Goal: Information Seeking & Learning: Learn about a topic

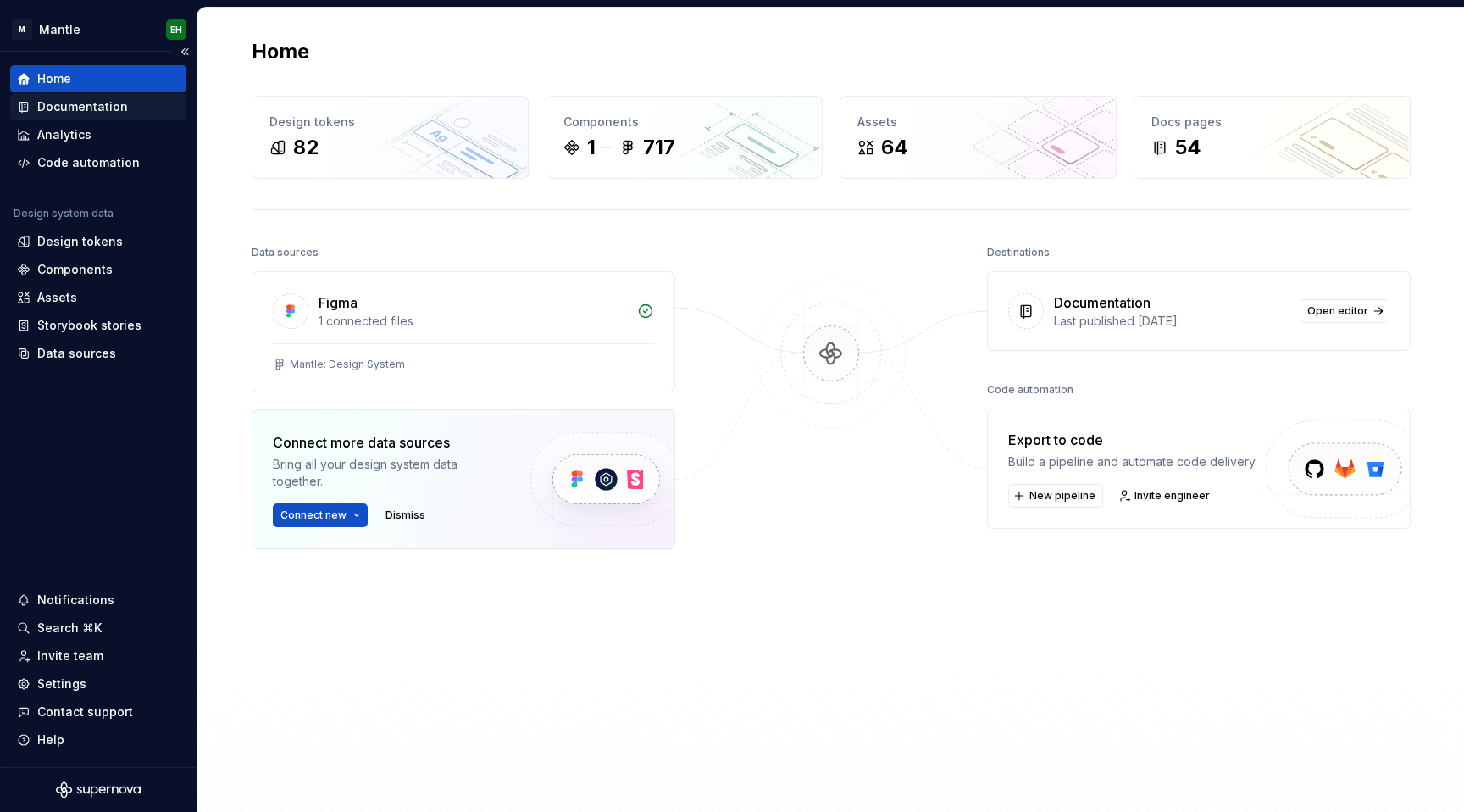
click at [79, 107] on div "Documentation" at bounding box center [82, 106] width 91 height 17
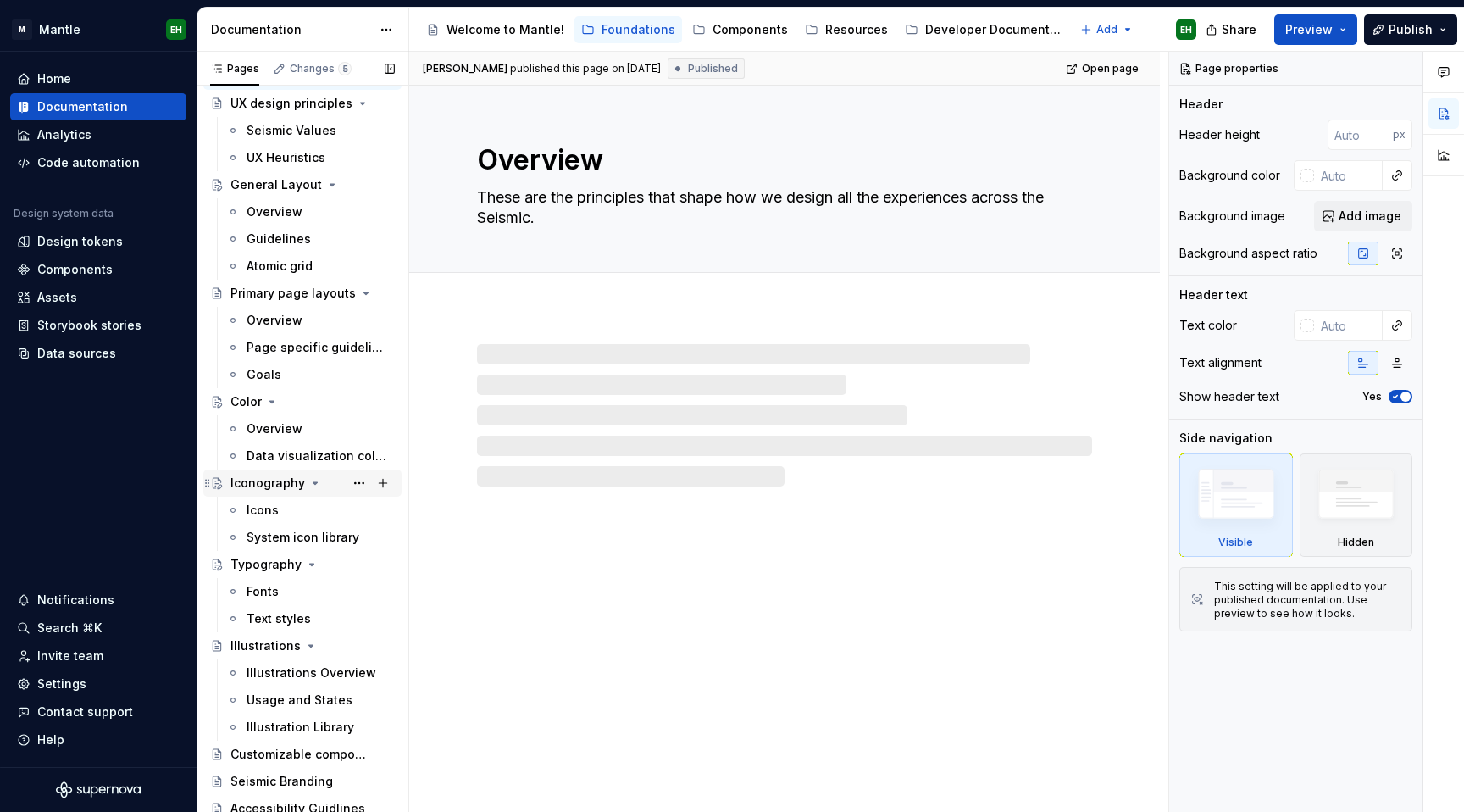
scroll to position [66, 0]
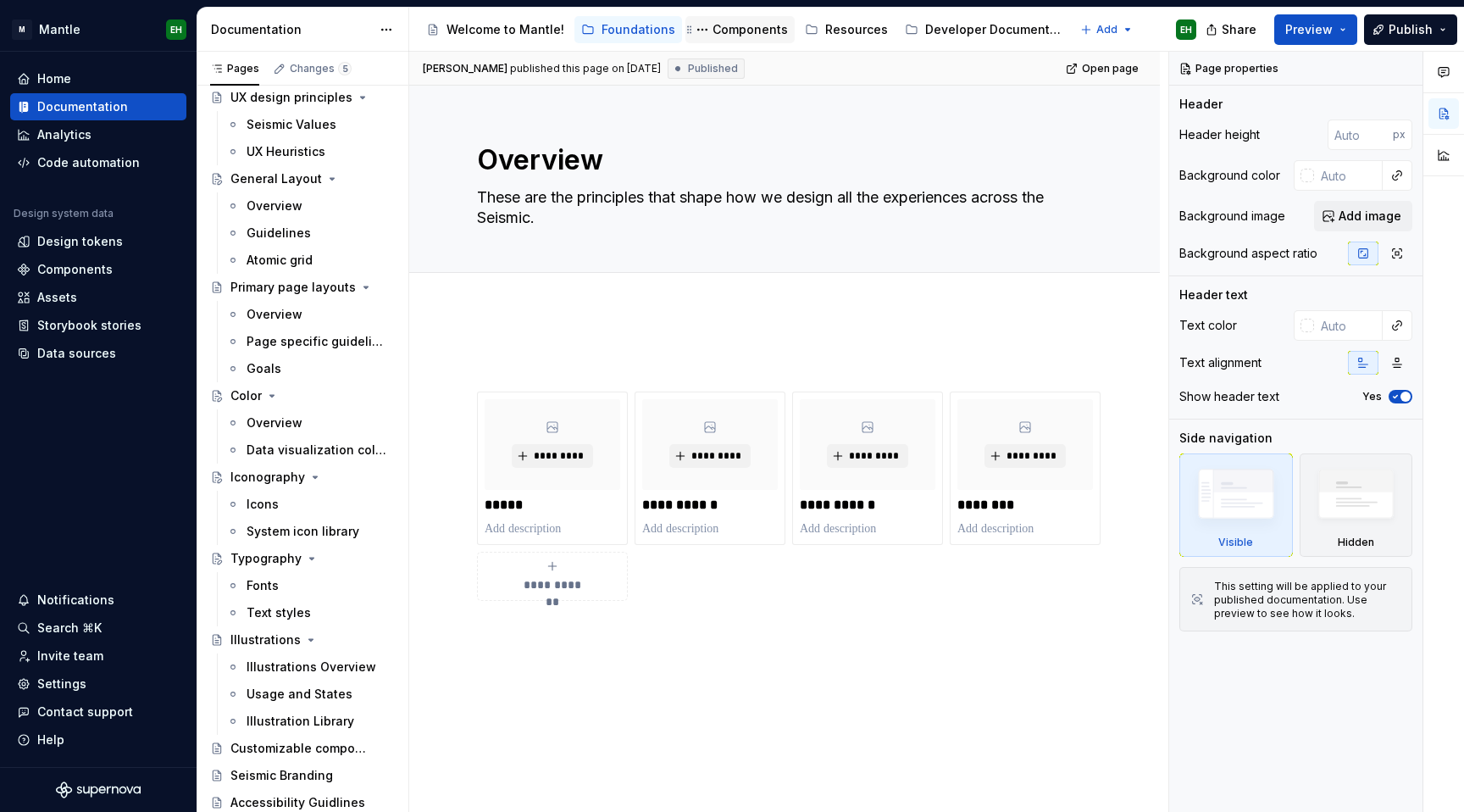
click at [749, 30] on div "Components" at bounding box center [750, 30] width 75 height 17
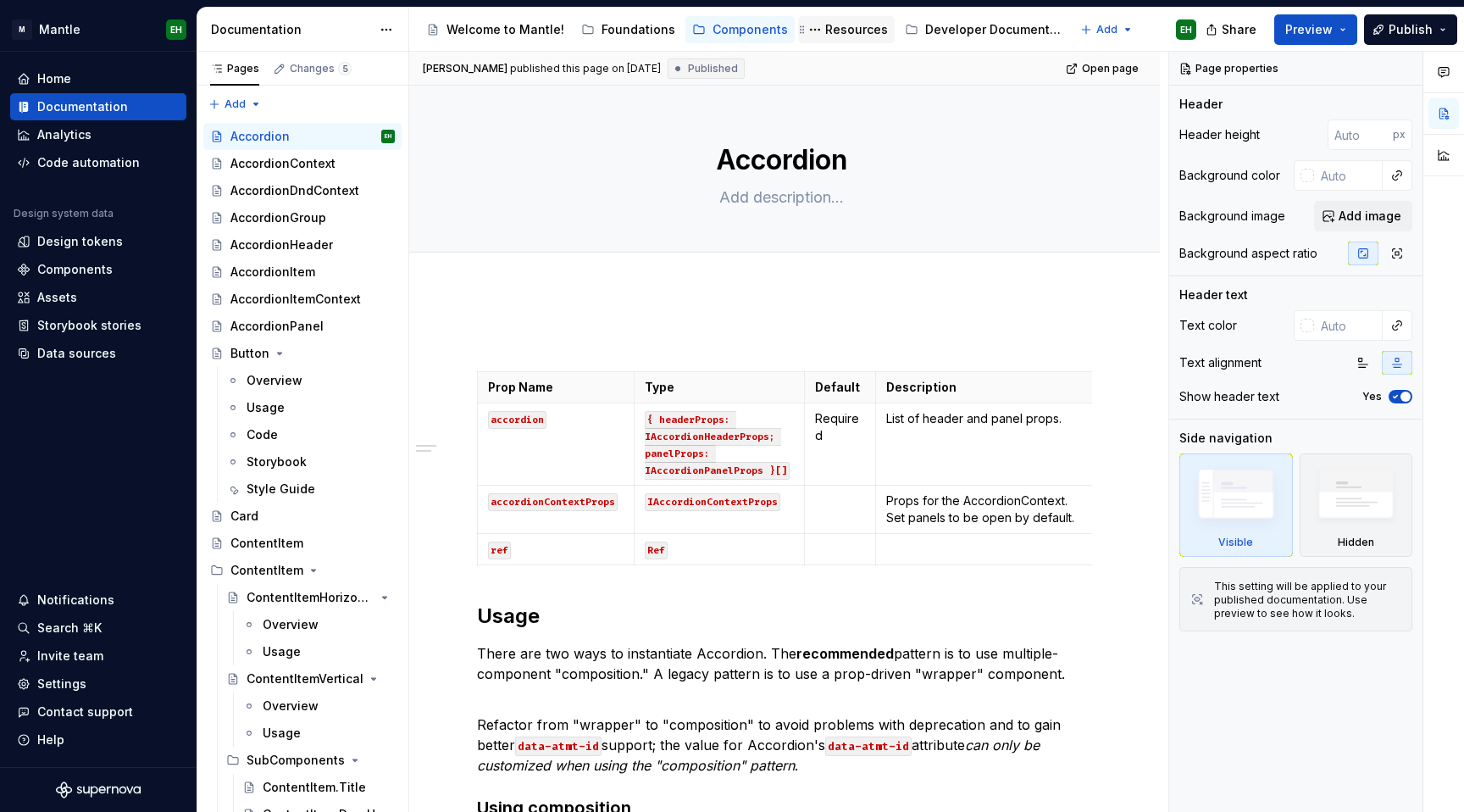
click at [827, 28] on div "Resources" at bounding box center [857, 30] width 63 height 17
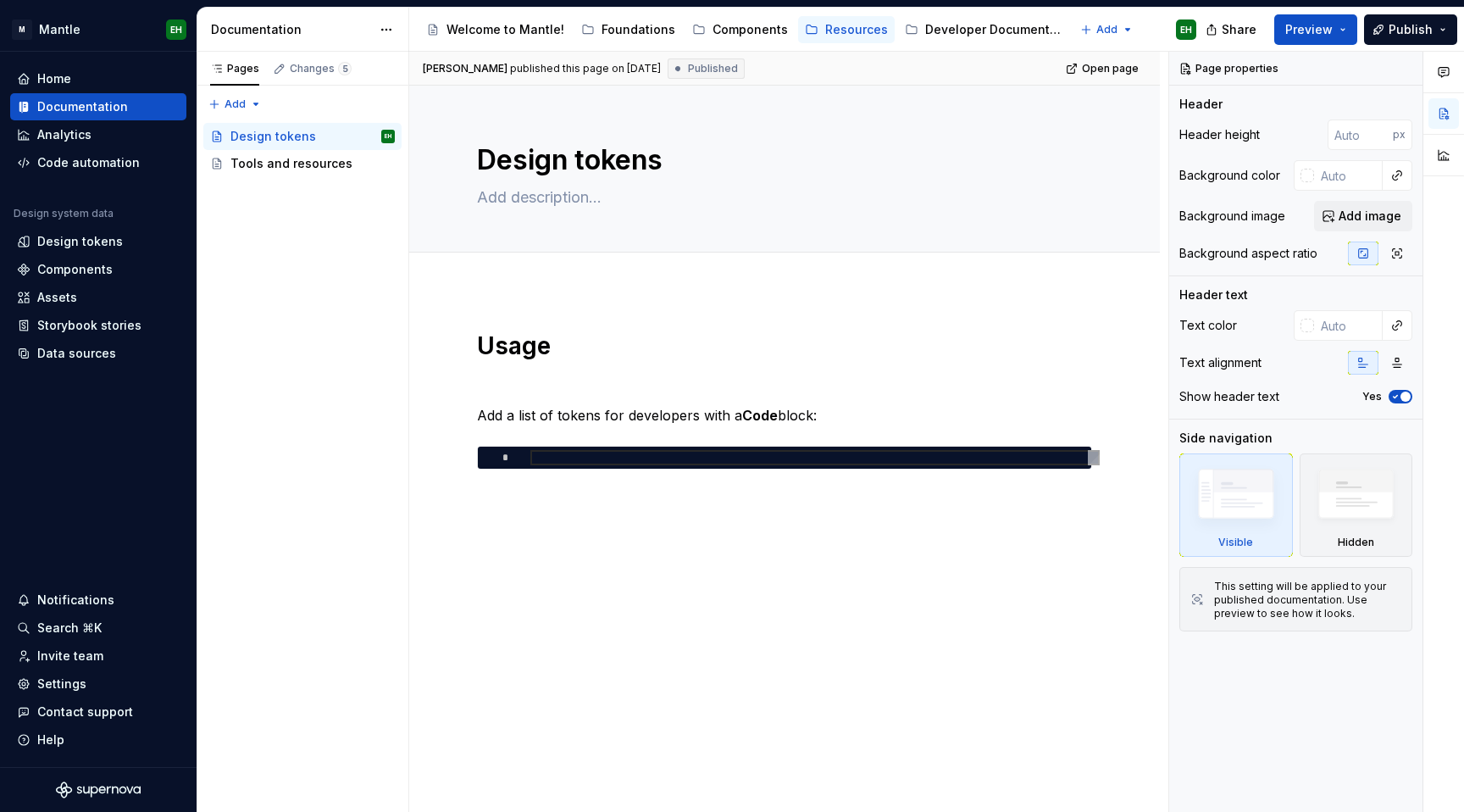
type textarea "*"
